Goal: Find contact information: Find contact information

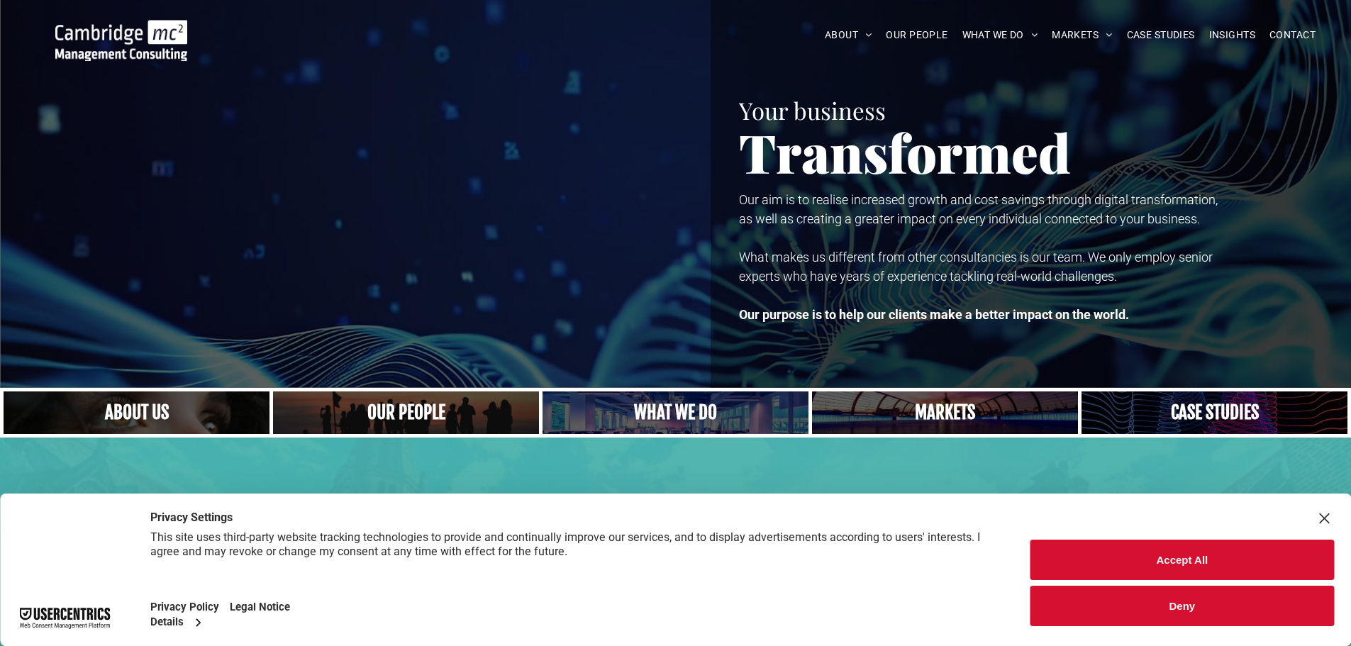
click at [382, 400] on link "A crowd in silhouette at sunset, on a rise or lookout point" at bounding box center [406, 412] width 282 height 45
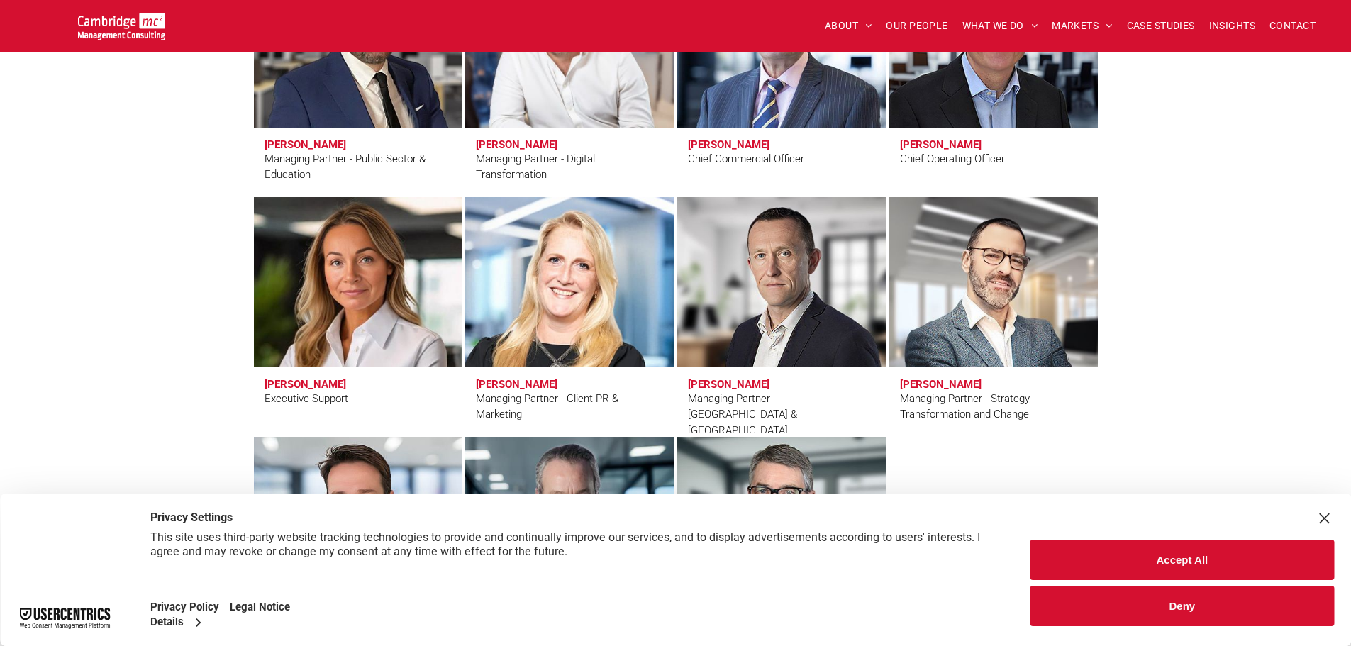
scroll to position [1205, 0]
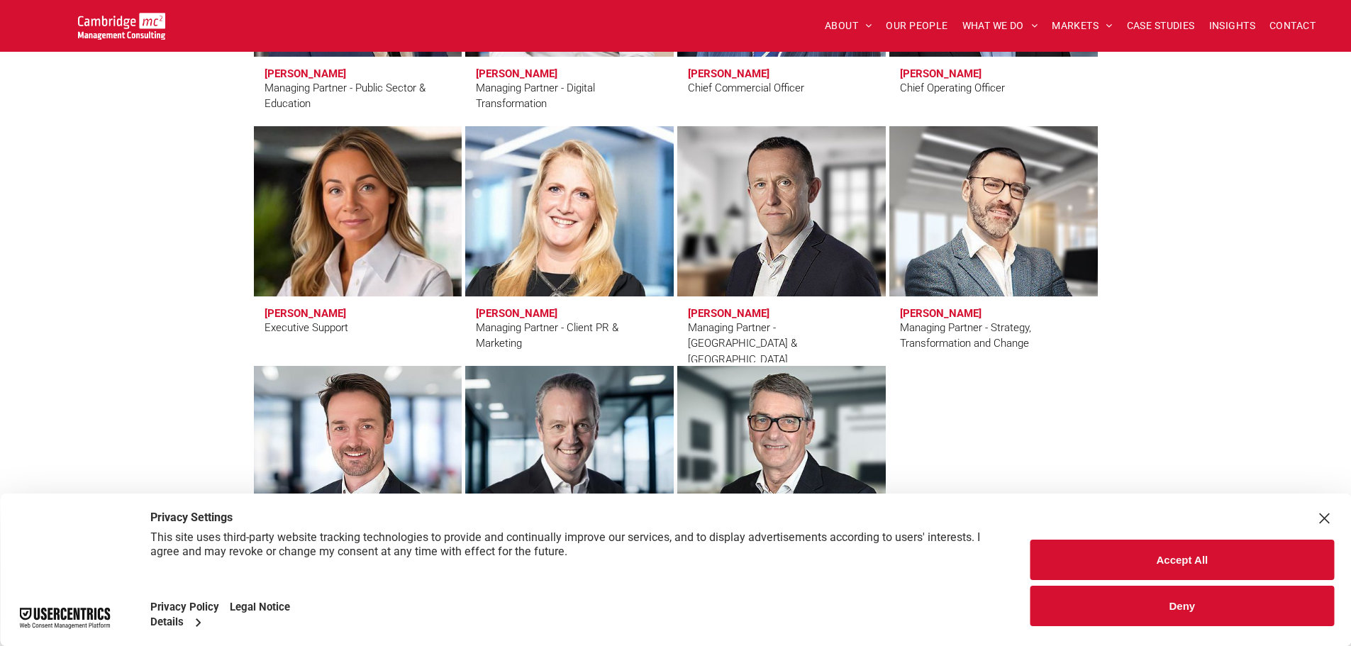
click at [303, 316] on h3 "[PERSON_NAME]" at bounding box center [305, 313] width 82 height 13
click at [310, 252] on link at bounding box center [357, 211] width 221 height 180
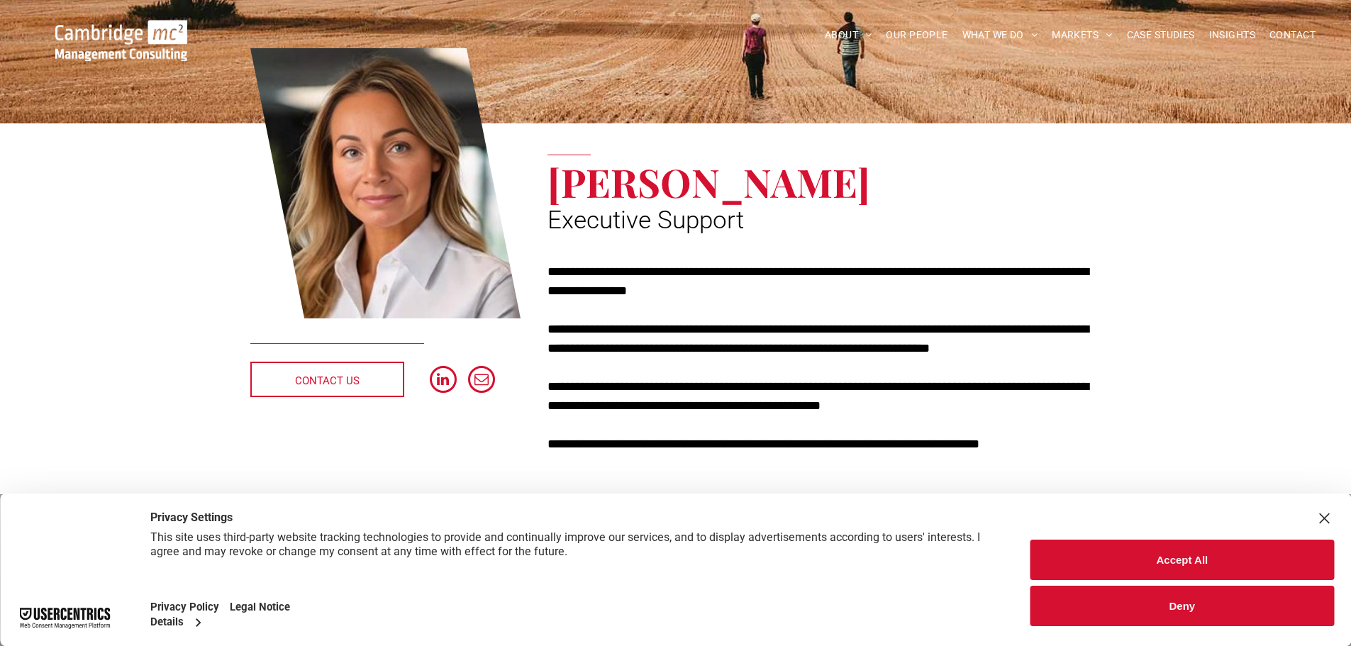
scroll to position [213, 0]
